Goal: Navigation & Orientation: Find specific page/section

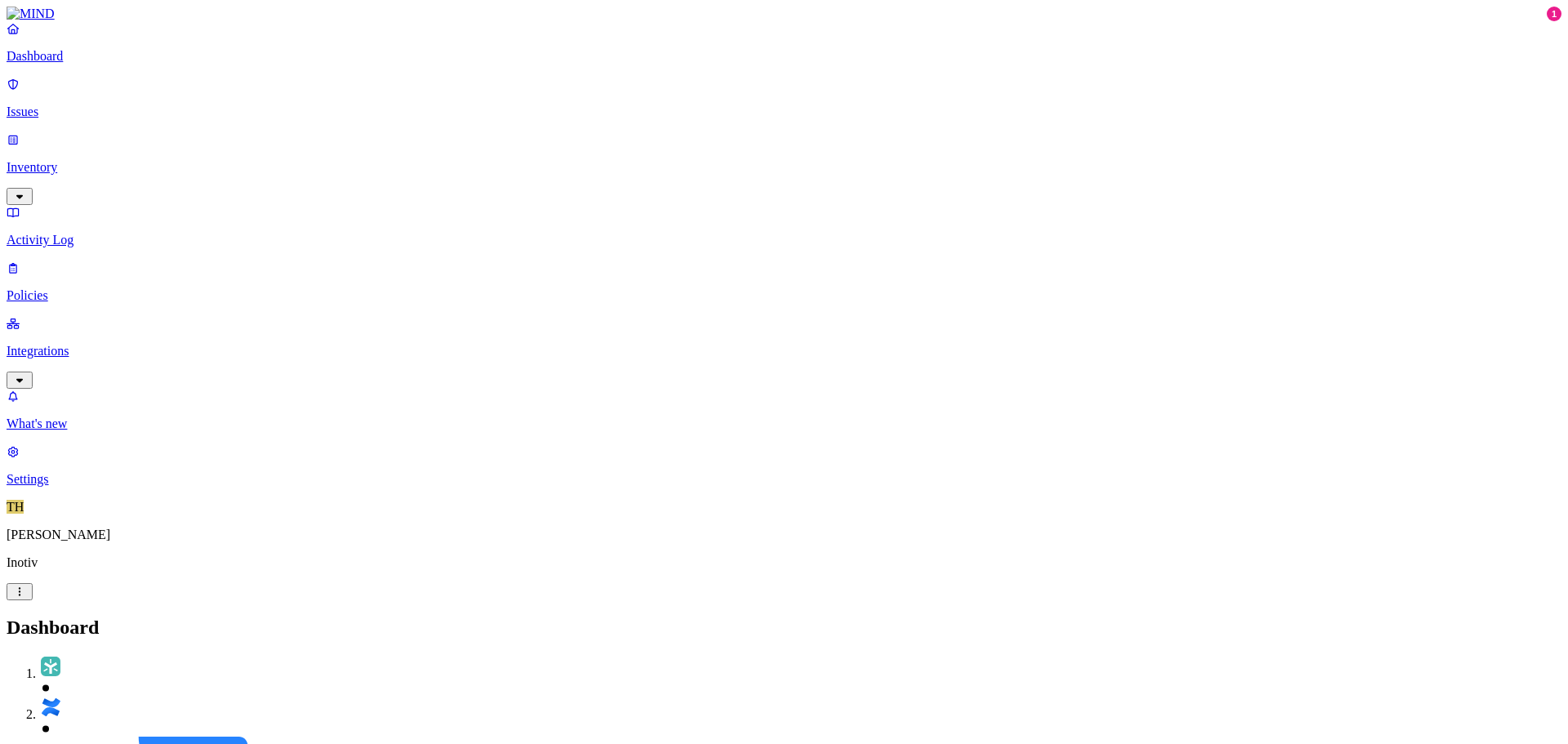
drag, startPoint x: 744, startPoint y: 309, endPoint x: 812, endPoint y: 307, distance: 68.0
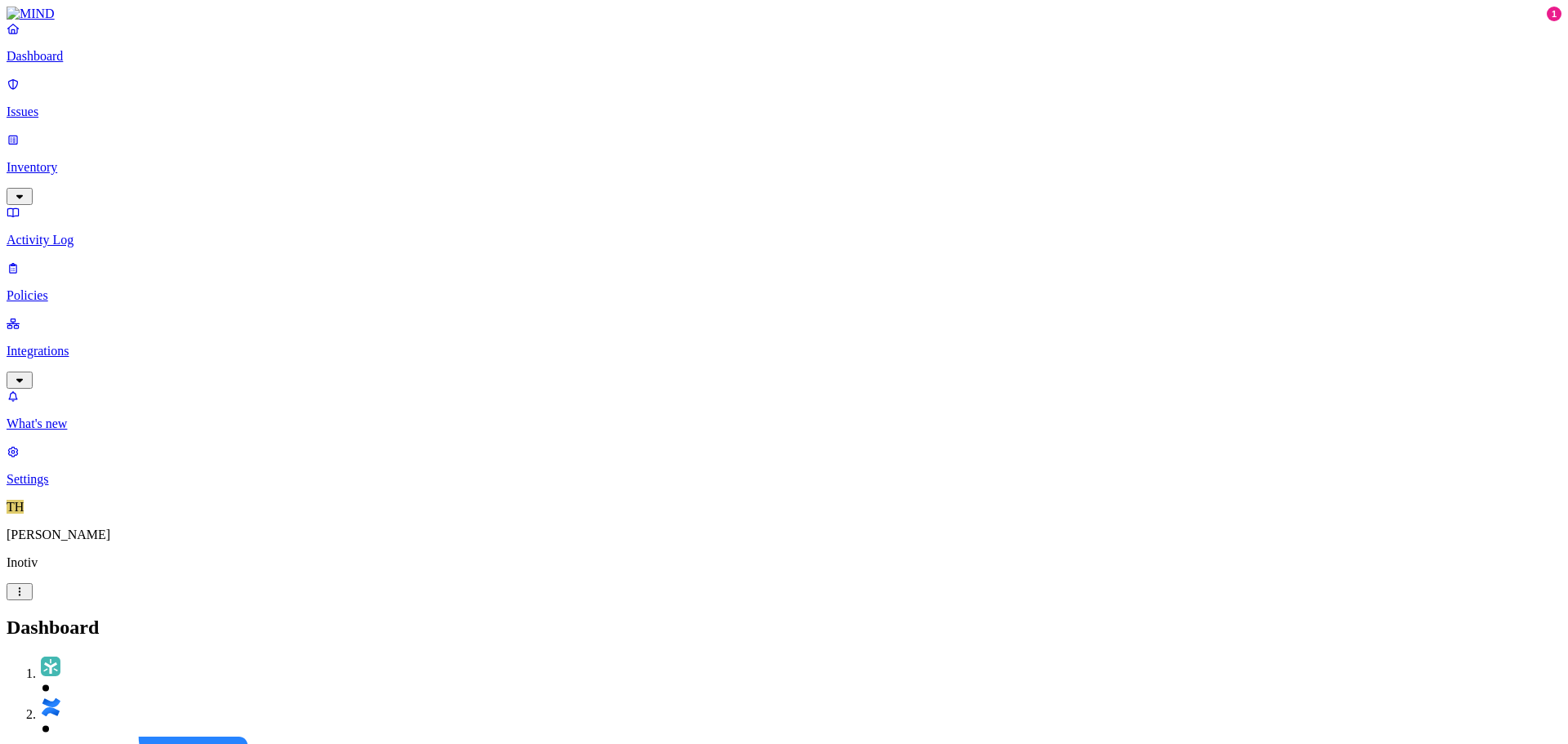
scroll to position [0, 0]
click at [75, 108] on p "Issues" at bounding box center [784, 112] width 1555 height 15
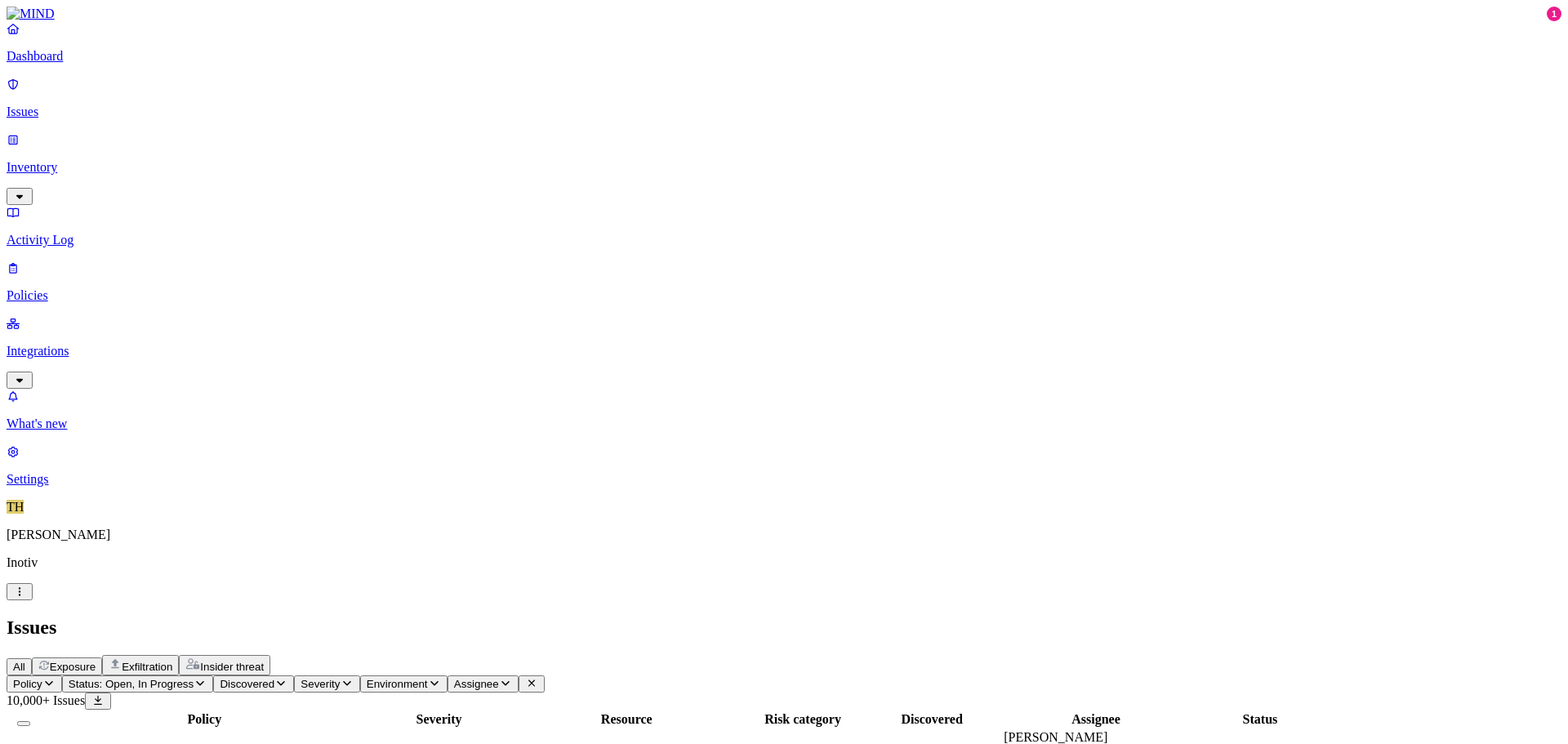
click at [63, 160] on p "Inventory" at bounding box center [784, 167] width 1555 height 15
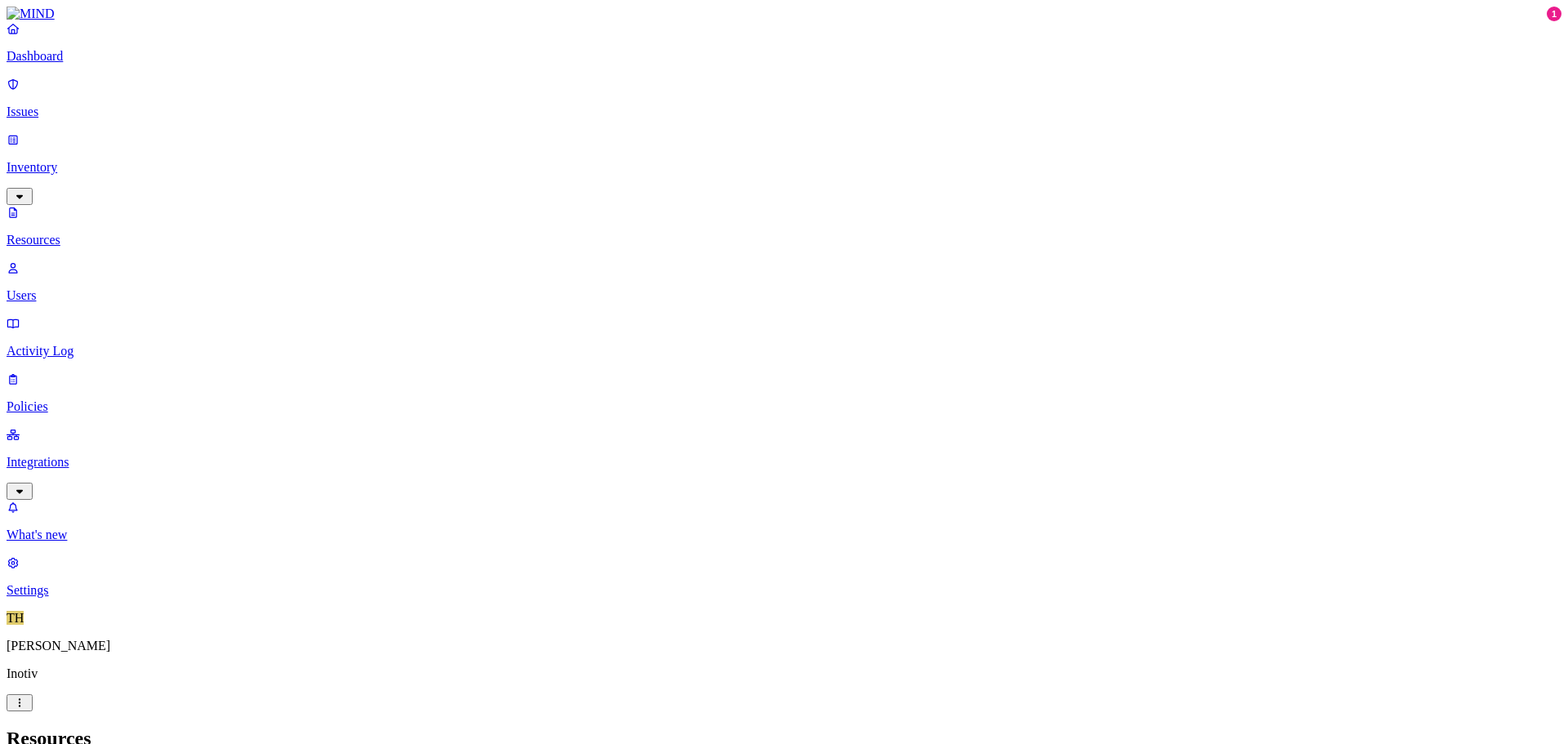
click at [79, 344] on p "Activity Log" at bounding box center [784, 351] width 1555 height 15
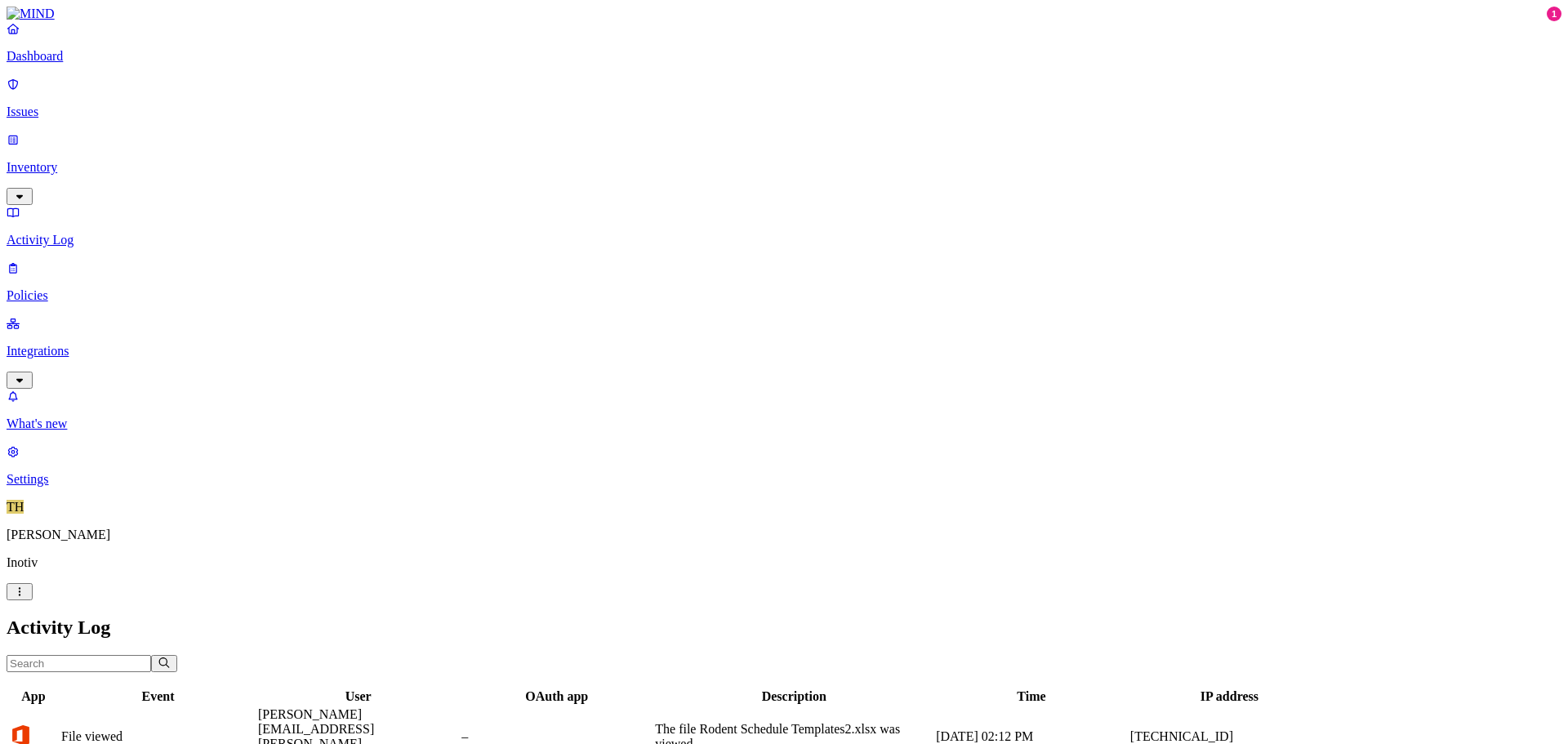
click at [82, 288] on p "Policies" at bounding box center [784, 296] width 1555 height 15
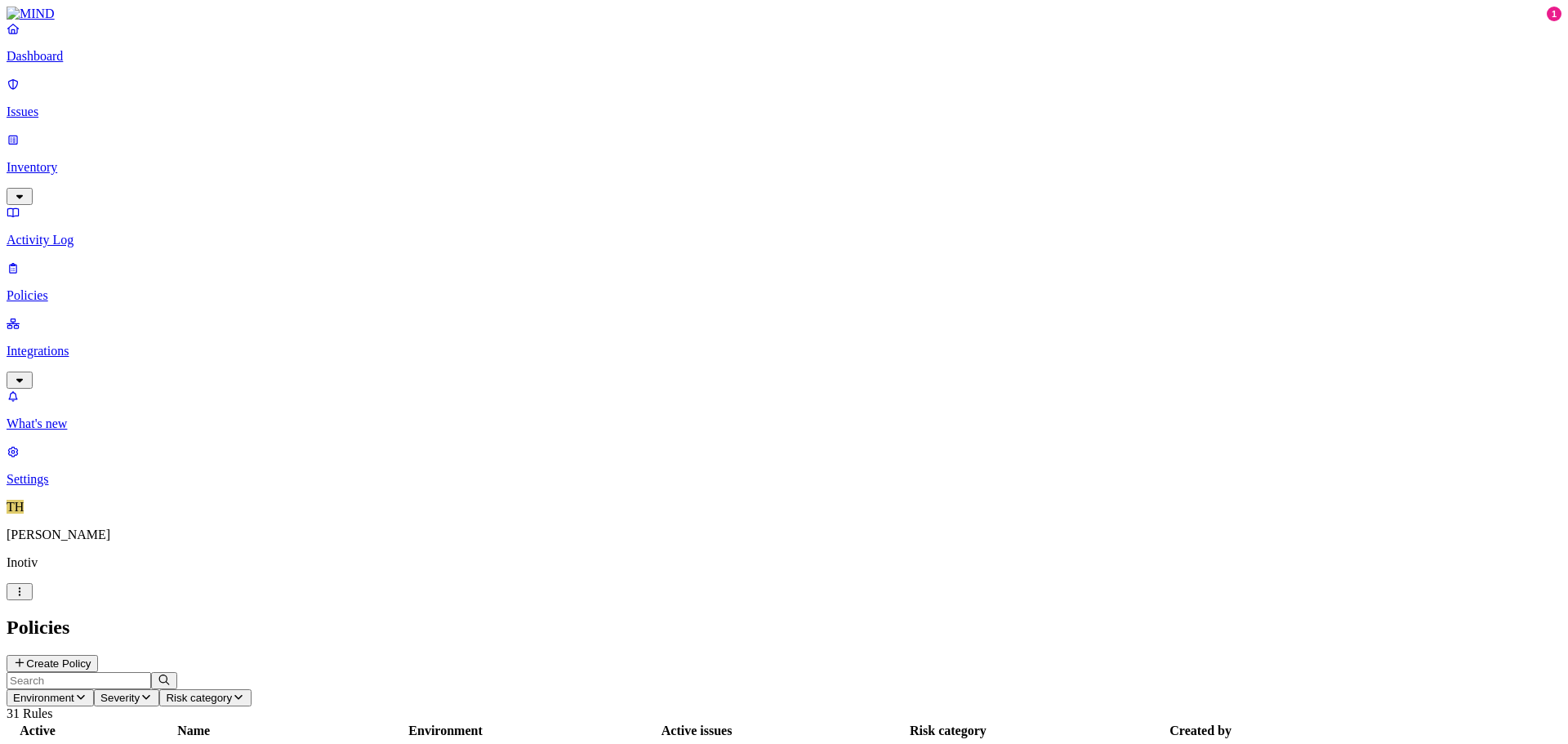
click at [77, 344] on p "Integrations" at bounding box center [784, 351] width 1555 height 15
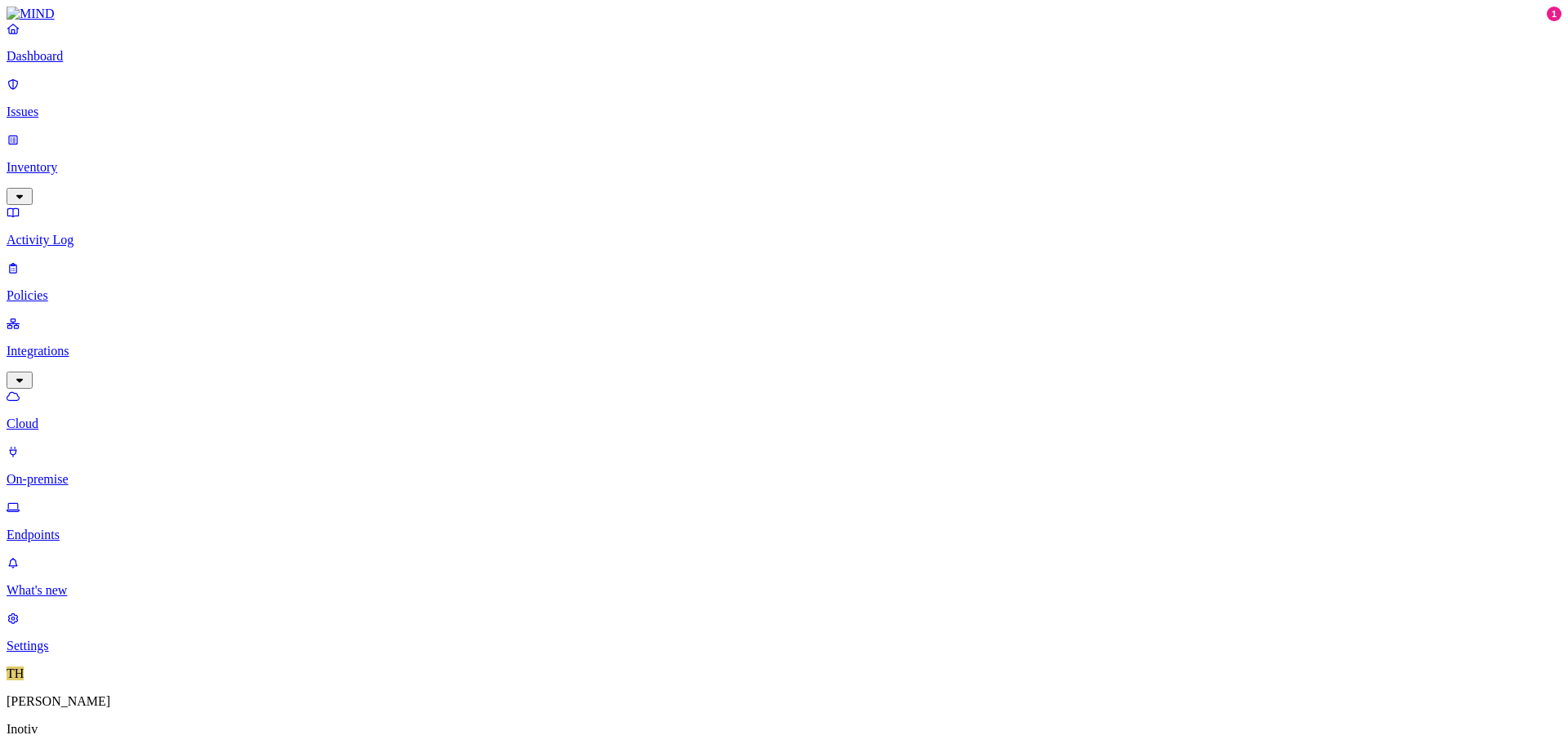
click at [67, 160] on p "Inventory" at bounding box center [784, 167] width 1555 height 15
click at [79, 233] on p "Resources" at bounding box center [784, 240] width 1555 height 15
click at [58, 64] on p "Dashboard" at bounding box center [784, 56] width 1555 height 15
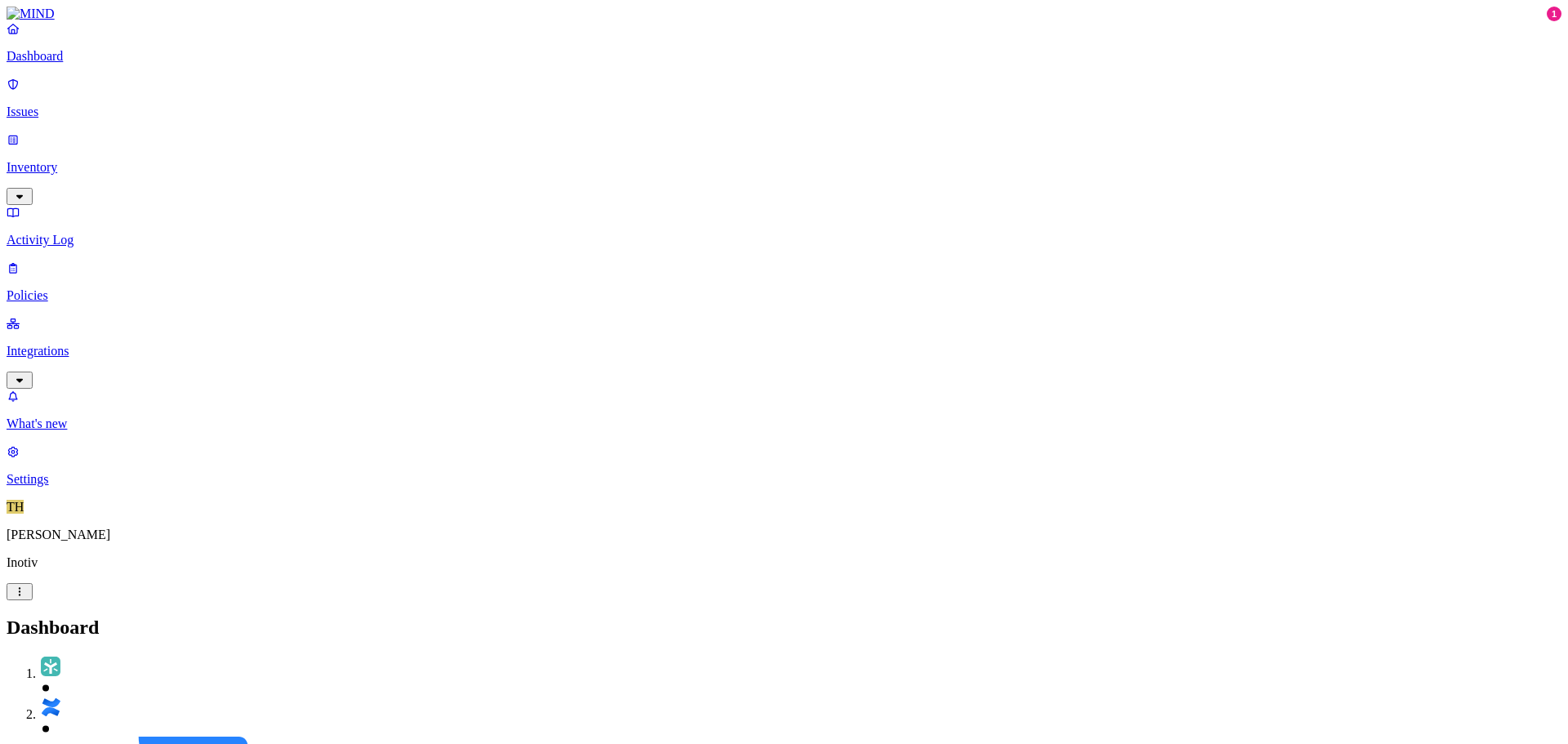
click at [58, 344] on p "Integrations" at bounding box center [784, 351] width 1555 height 15
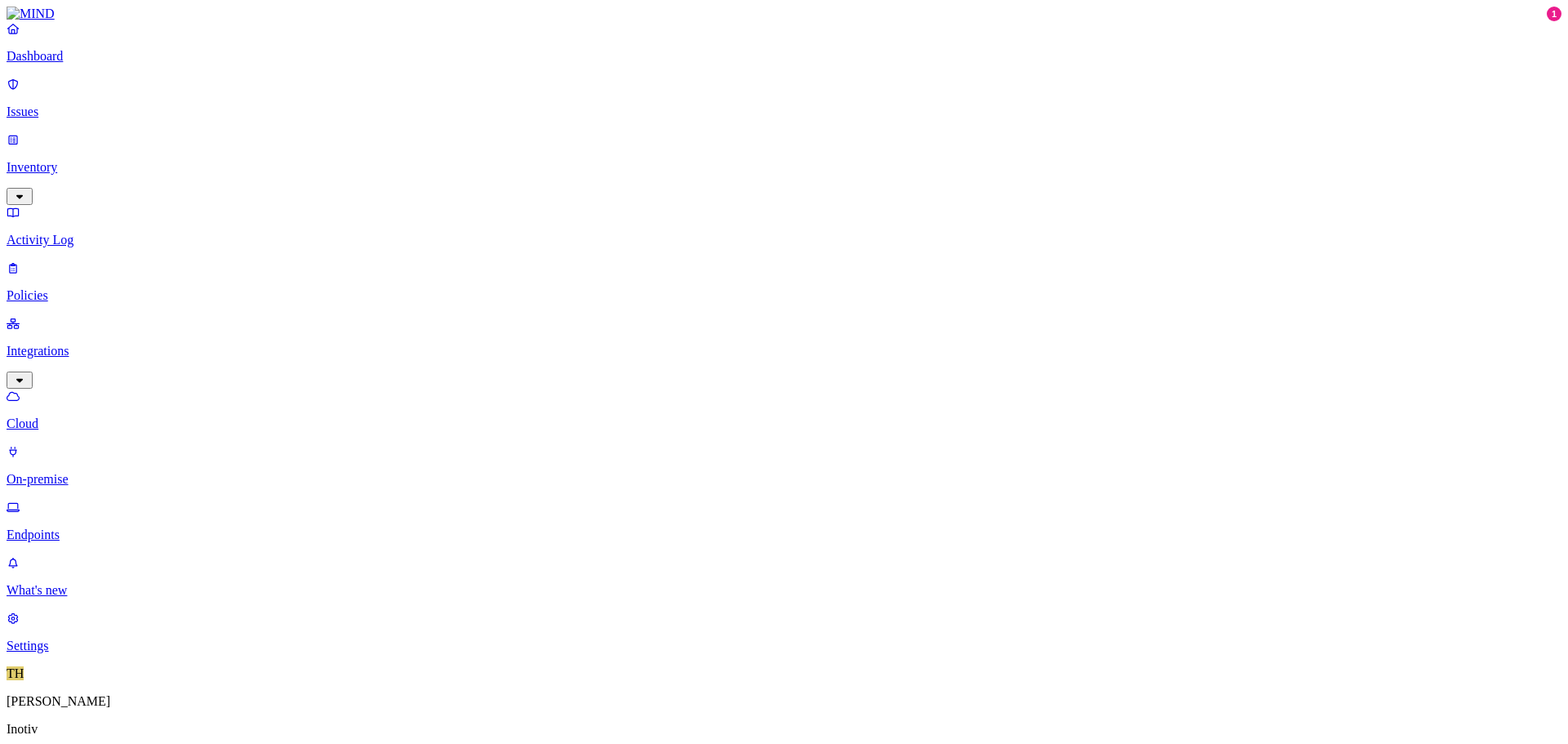
drag, startPoint x: 1178, startPoint y: 129, endPoint x: 1312, endPoint y: 136, distance: 134.2
